Goal: Book appointment/travel/reservation

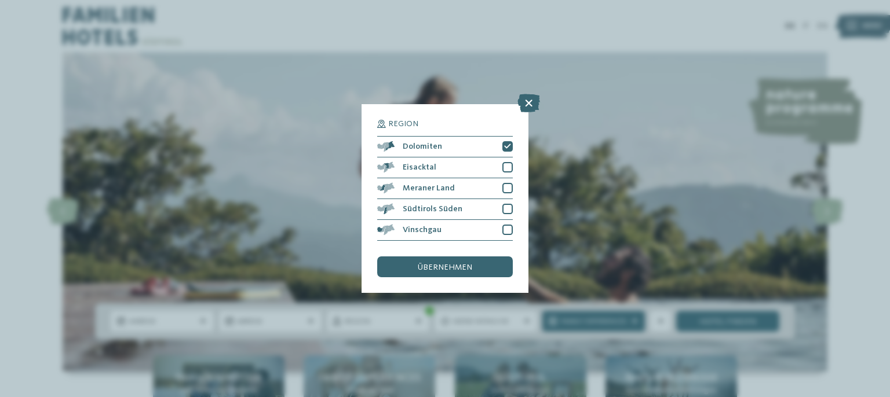
click at [473, 264] on div "übernehmen" at bounding box center [445, 267] width 136 height 21
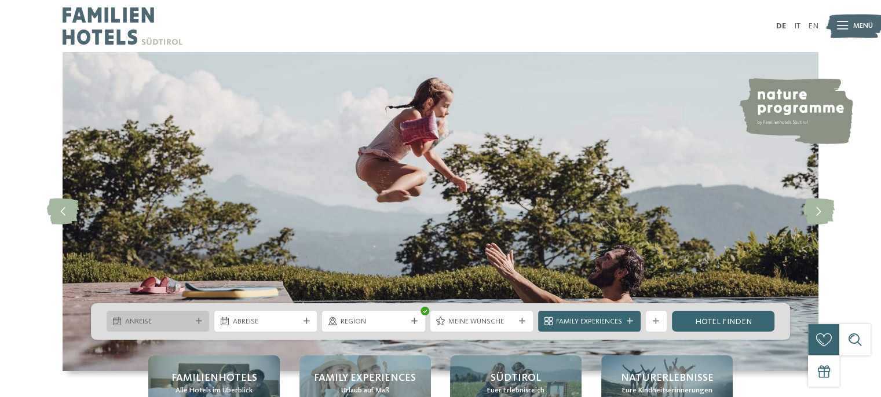
click at [171, 327] on span "Anreise" at bounding box center [158, 322] width 66 height 10
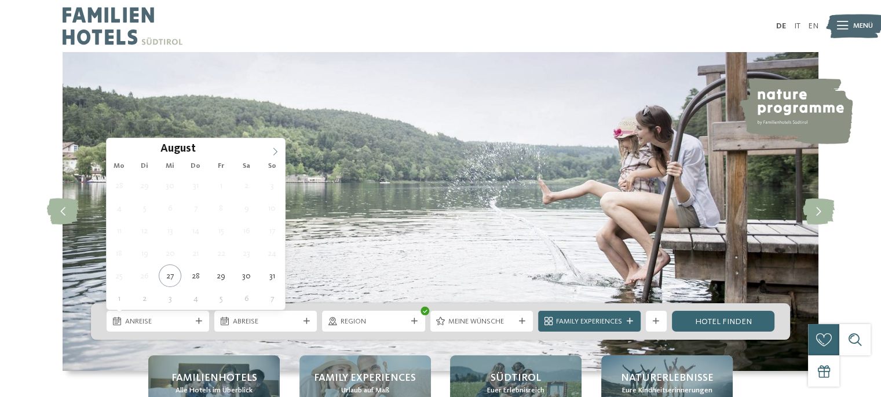
click at [275, 150] on icon at bounding box center [275, 152] width 8 height 8
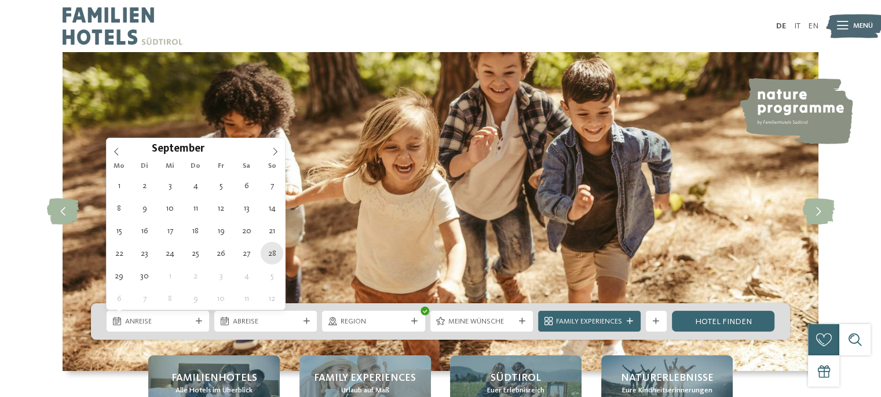
type div "28.09.2025"
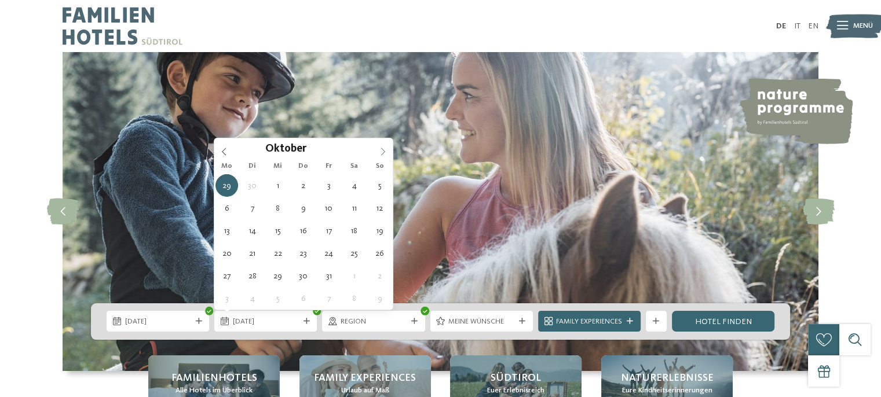
click at [384, 154] on icon at bounding box center [383, 152] width 8 height 8
type div "05.10.2025"
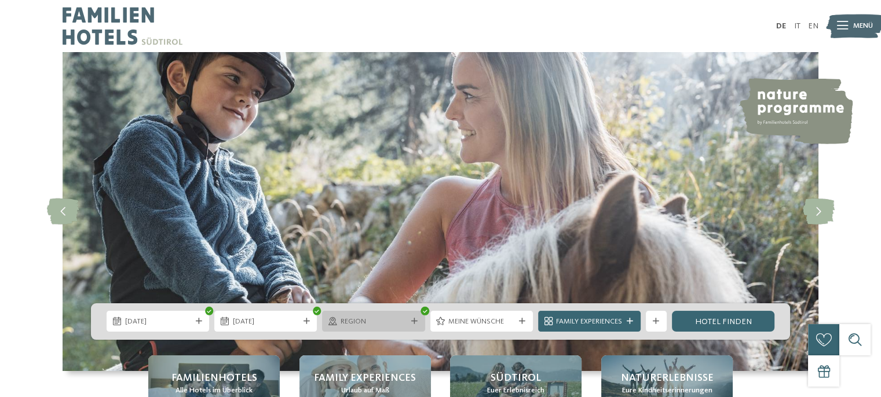
click at [408, 326] on div "Region" at bounding box center [373, 321] width 103 height 21
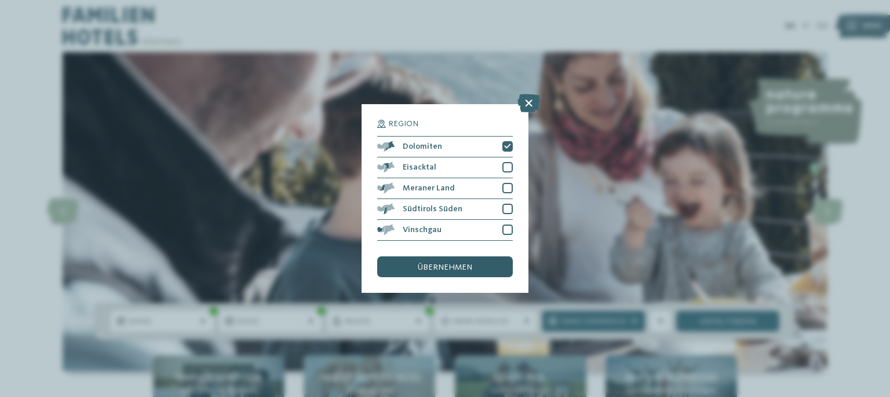
click at [454, 262] on div "übernehmen" at bounding box center [445, 267] width 136 height 21
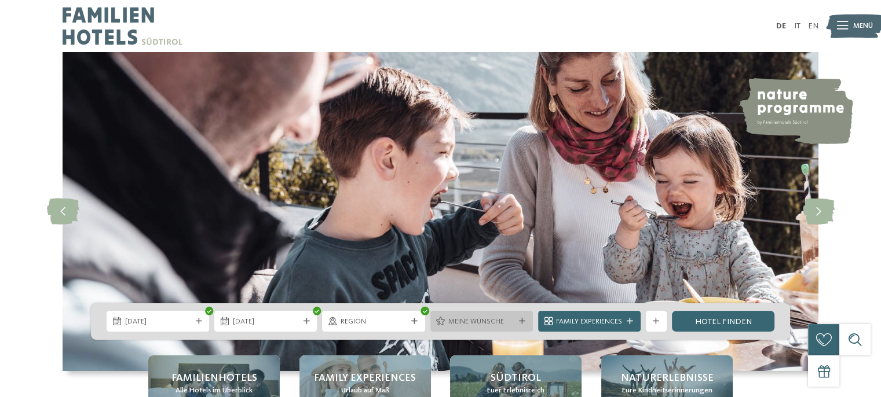
click at [501, 322] on span "Meine Wünsche" at bounding box center [481, 322] width 66 height 10
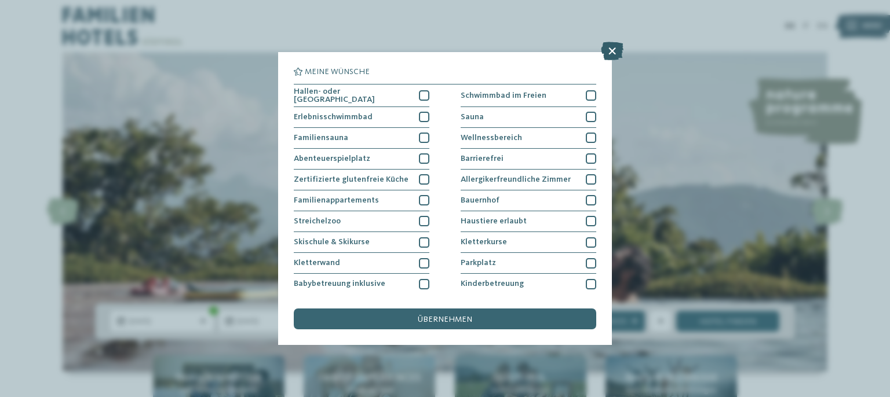
click at [612, 54] on icon at bounding box center [612, 51] width 23 height 19
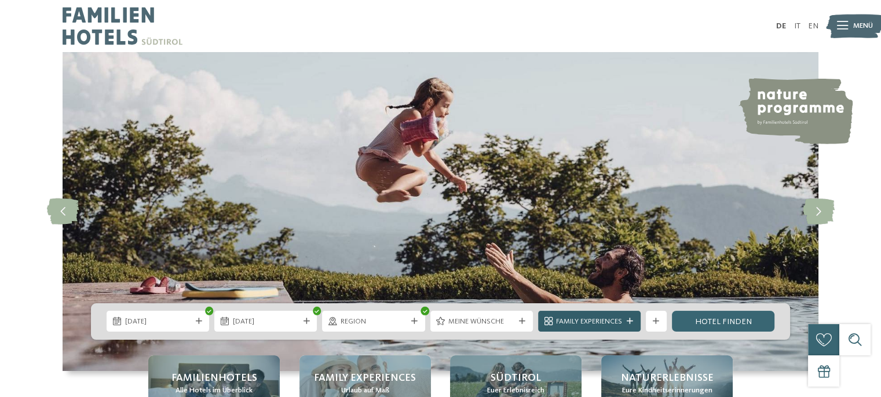
click at [631, 323] on icon at bounding box center [630, 322] width 6 height 6
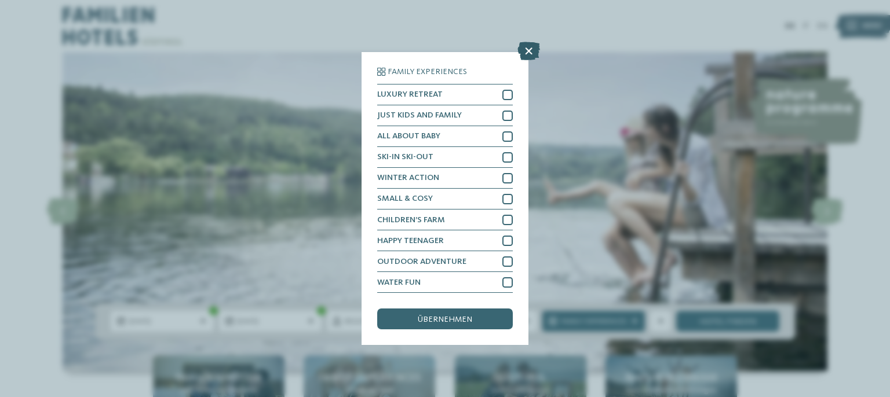
click at [524, 52] on icon at bounding box center [528, 51] width 23 height 19
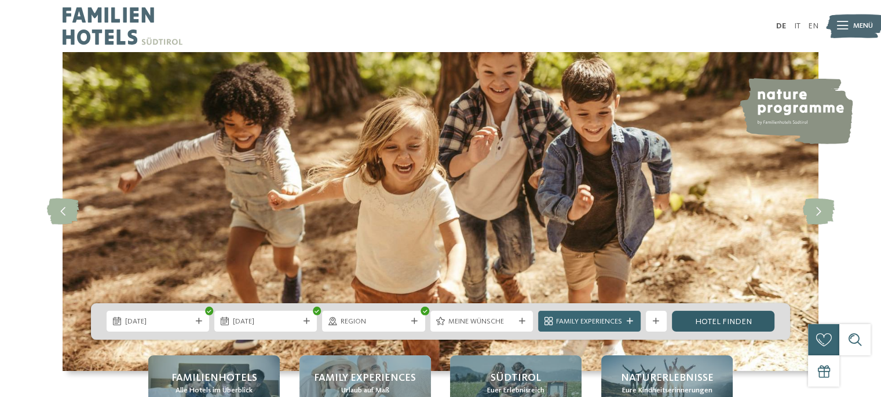
click at [687, 317] on link "Hotel finden" at bounding box center [723, 321] width 103 height 21
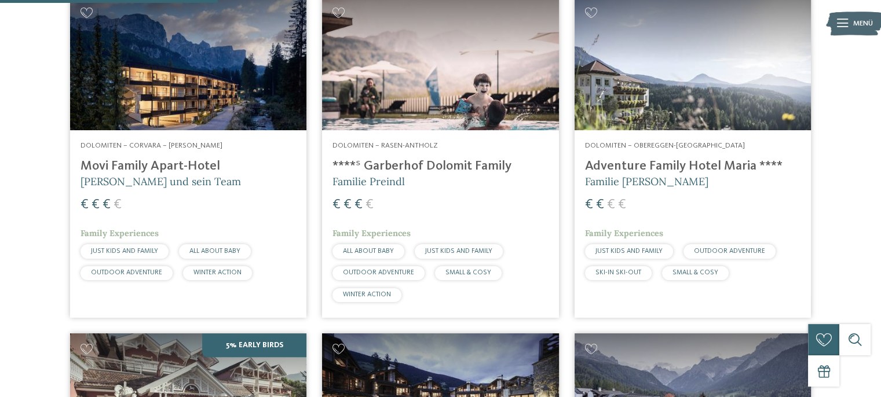
scroll to position [408, 0]
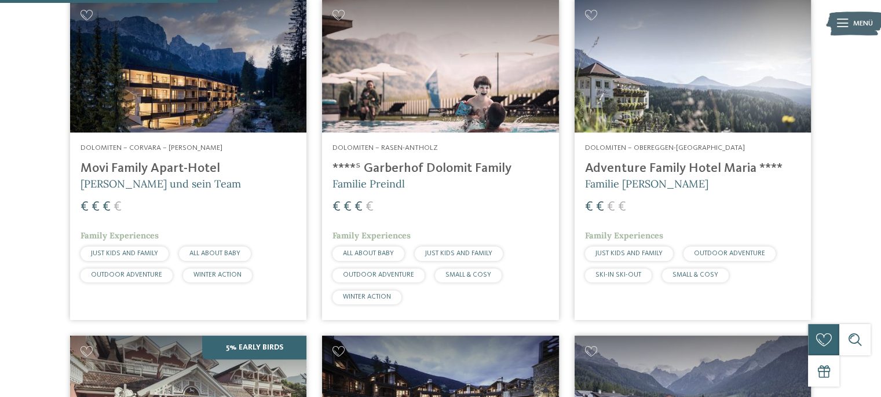
click at [698, 174] on h4 "Adventure Family Hotel Maria ****" at bounding box center [693, 169] width 216 height 16
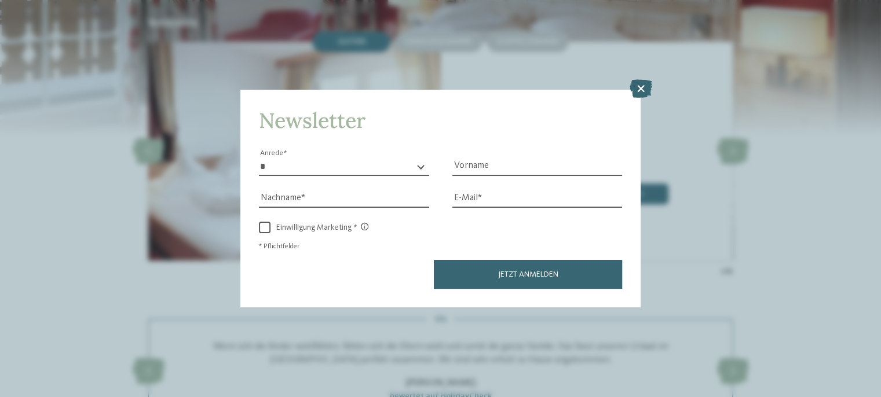
scroll to position [1210, 0]
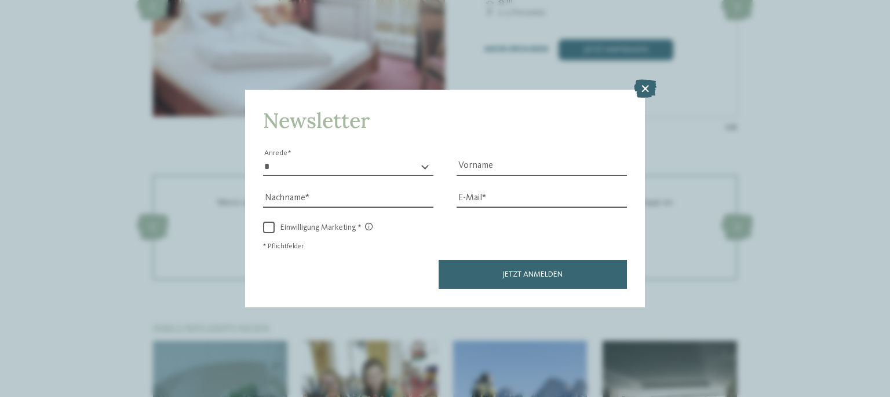
drag, startPoint x: 886, startPoint y: 34, endPoint x: 889, endPoint y: 160, distance: 126.3
click at [646, 87] on icon at bounding box center [645, 89] width 23 height 19
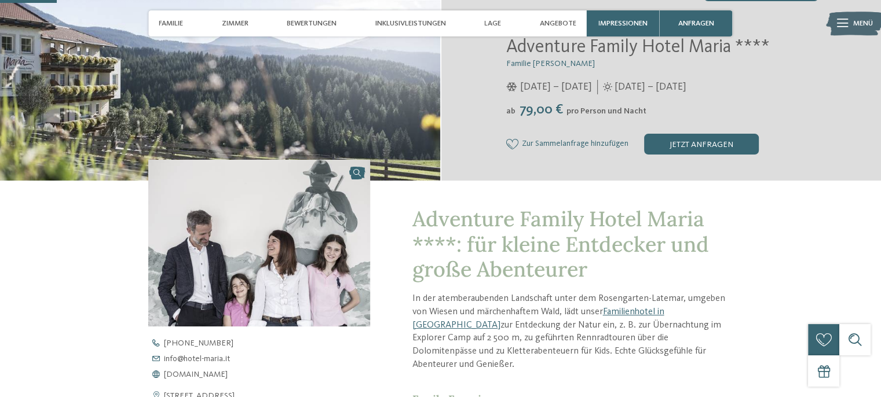
scroll to position [231, 0]
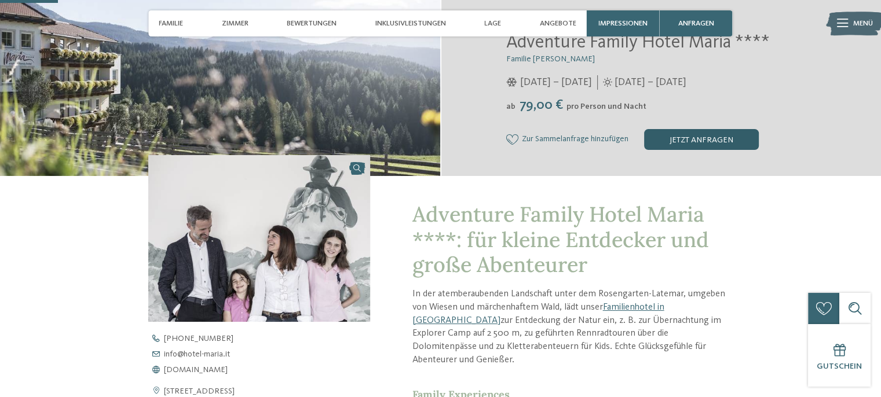
click at [666, 140] on div "jetzt anfragen" at bounding box center [701, 139] width 115 height 21
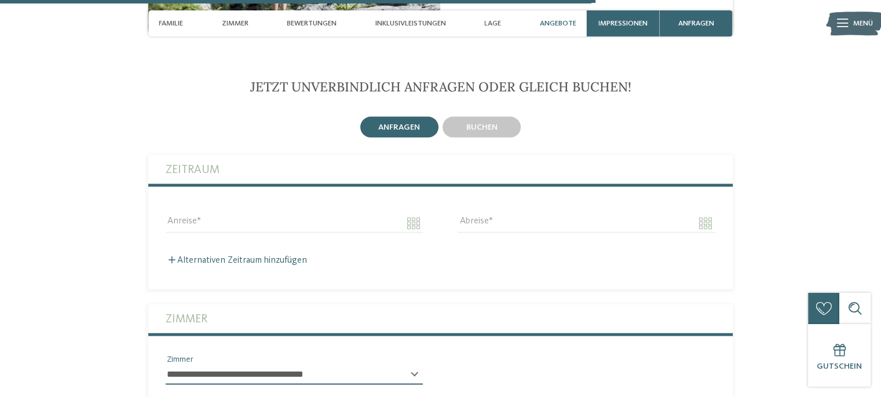
scroll to position [2424, 0]
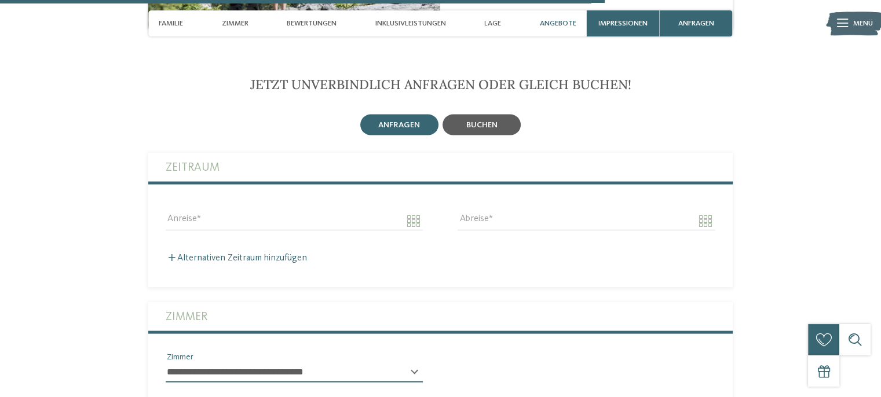
click at [505, 115] on div "buchen" at bounding box center [482, 125] width 78 height 21
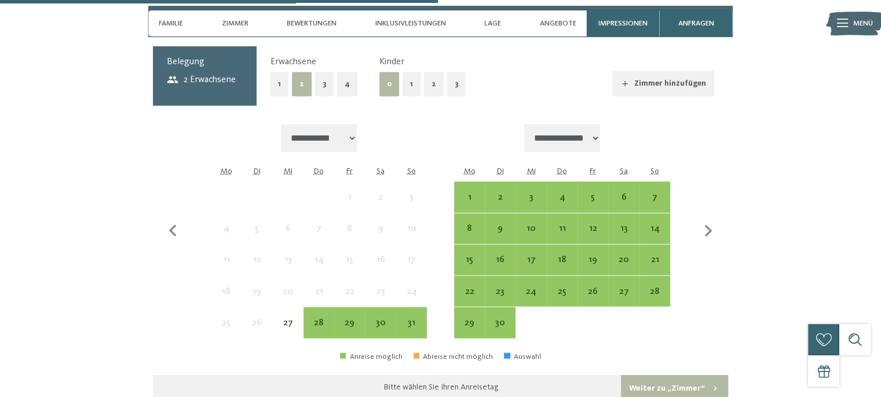
scroll to position [2580, 0]
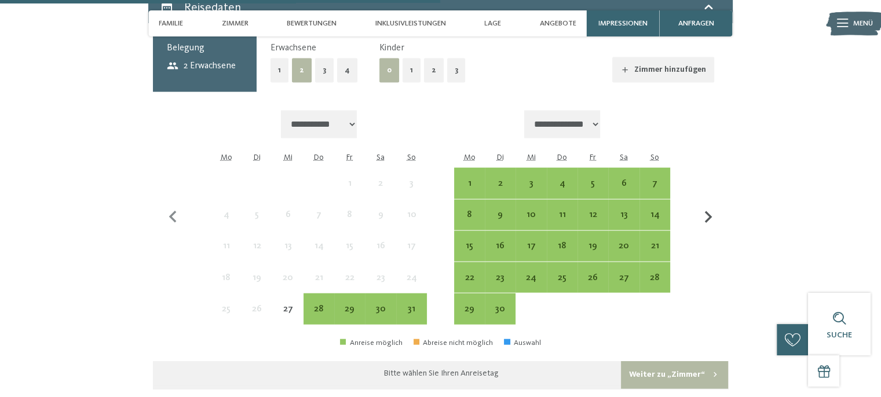
click at [705, 206] on icon "button" at bounding box center [708, 218] width 24 height 24
select select "**********"
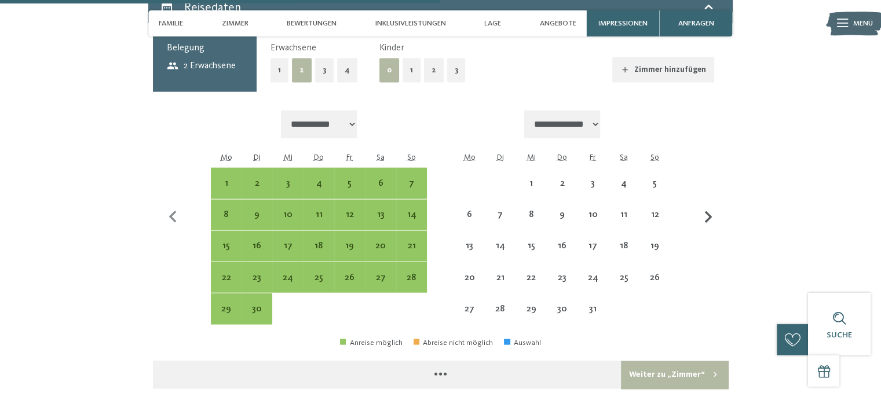
select select "**********"
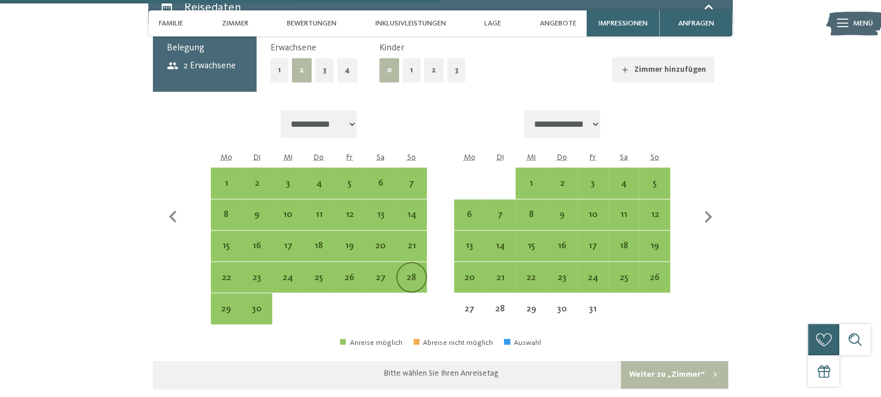
click at [410, 273] on div "28" at bounding box center [411, 287] width 28 height 28
select select "**********"
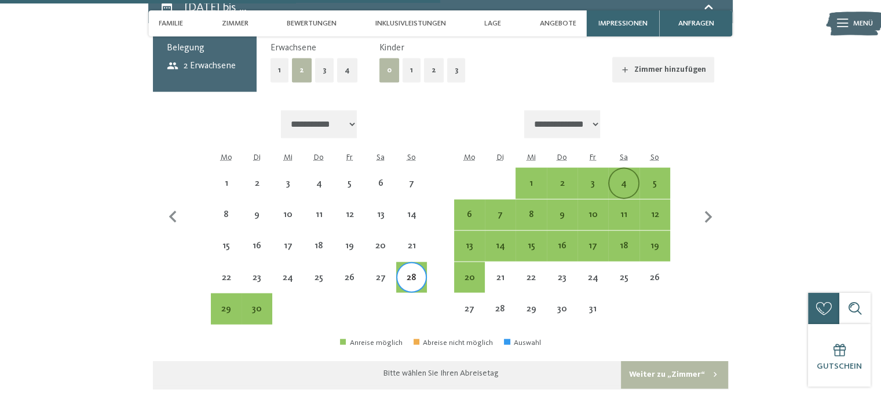
click at [620, 179] on div "4" at bounding box center [623, 193] width 28 height 28
select select "**********"
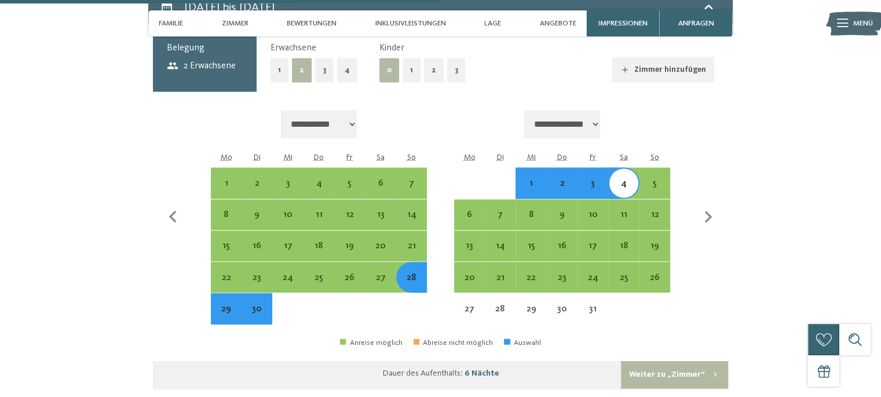
click at [653, 362] on button "Weiter zu „Zimmer“" at bounding box center [674, 376] width 107 height 28
select select "**********"
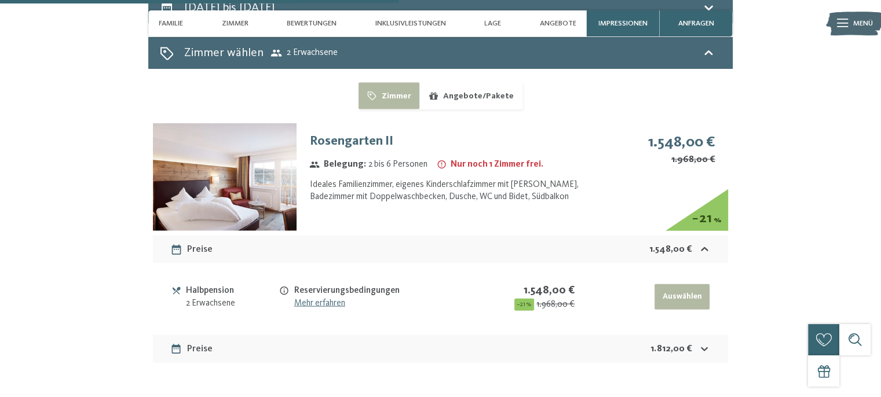
scroll to position [2560, 0]
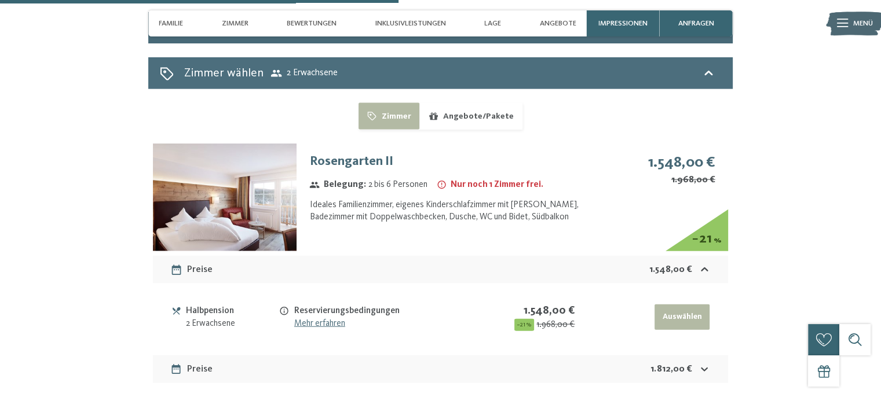
click at [302, 68] on span "2 Erwachsene" at bounding box center [304, 74] width 67 height 12
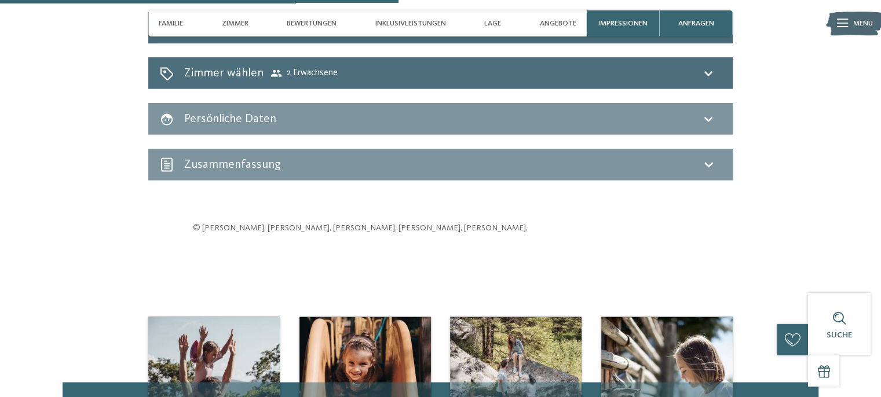
click at [302, 68] on span "2 Erwachsene" at bounding box center [304, 74] width 67 height 12
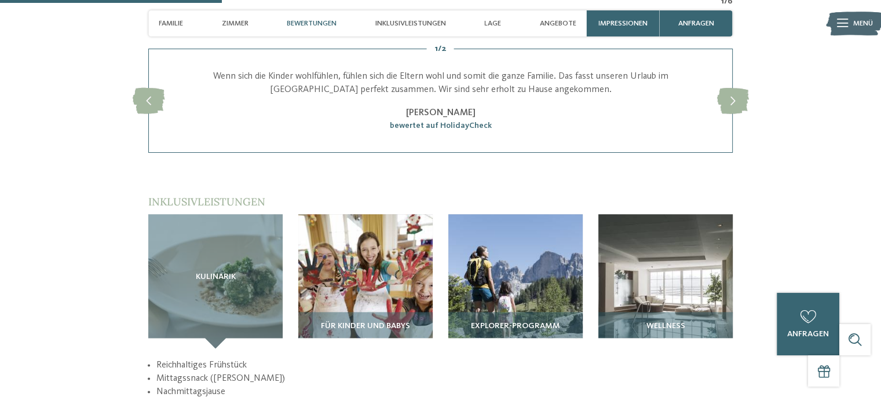
scroll to position [0, 0]
